Goal: Task Accomplishment & Management: Manage account settings

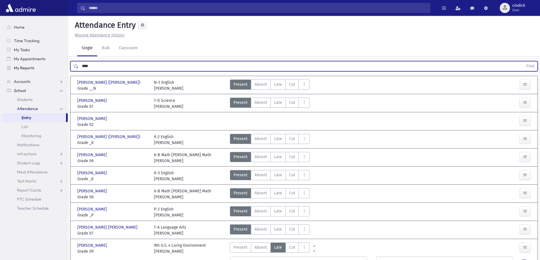
drag, startPoint x: 0, startPoint y: 0, endPoint x: 63, endPoint y: 70, distance: 94.1
click at [63, 70] on div "Search Results All Accounts" at bounding box center [270, 242] width 540 height 484
type input "******"
click at [523, 62] on button "Find" at bounding box center [530, 67] width 14 height 10
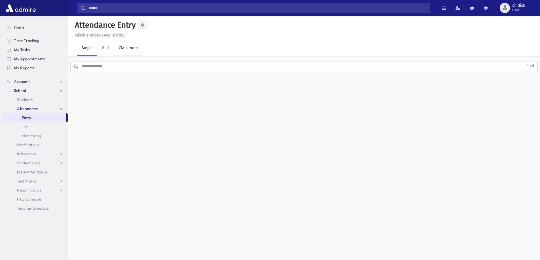
click at [126, 53] on link "Classroom" at bounding box center [128, 49] width 28 height 16
click at [128, 57] on div at bounding box center [304, 61] width 472 height 9
click at [88, 50] on link "Single" at bounding box center [87, 49] width 20 height 16
click at [111, 73] on div "Find" at bounding box center [304, 65] width 472 height 17
click at [112, 70] on input "text" at bounding box center [301, 66] width 445 height 10
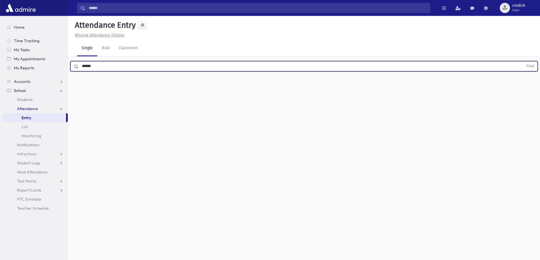
type input "******"
click at [523, 62] on button "Find" at bounding box center [530, 67] width 14 height 10
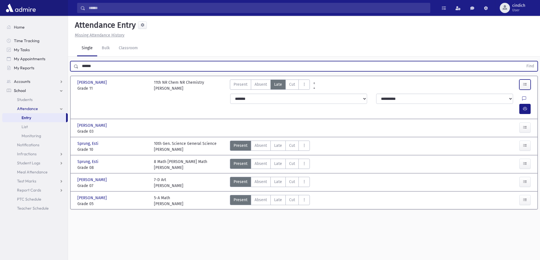
click at [527, 82] on button "button" at bounding box center [524, 85] width 11 height 10
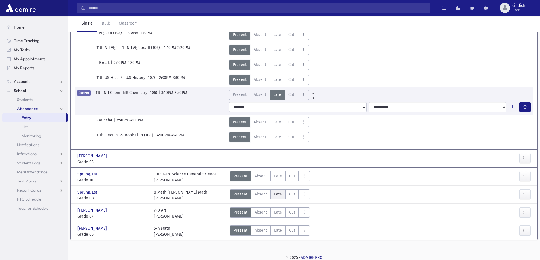
scroll to position [195, 0]
click at [299, 137] on button "AttTypes" at bounding box center [303, 137] width 11 height 10
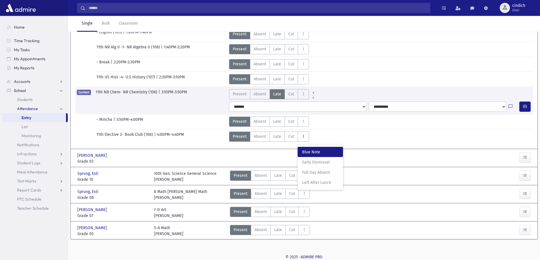
click at [304, 147] on Note"] "Blue Note BN" at bounding box center [320, 152] width 45 height 10
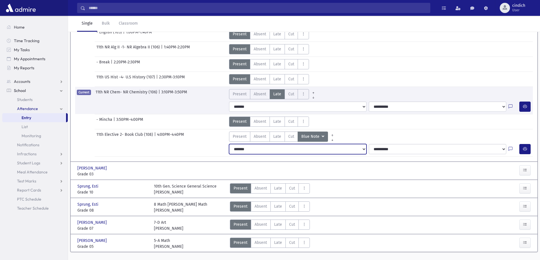
click at [266, 149] on select "**********" at bounding box center [297, 149] width 137 height 10
click at [523, 151] on icon "button" at bounding box center [525, 149] width 4 height 5
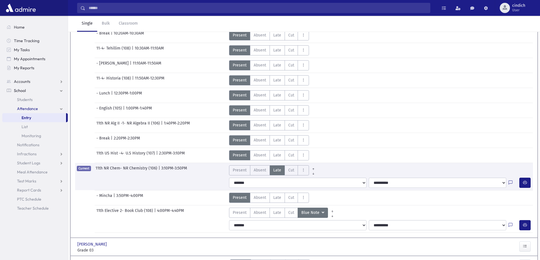
scroll to position [0, 0]
